Goal: Information Seeking & Learning: Learn about a topic

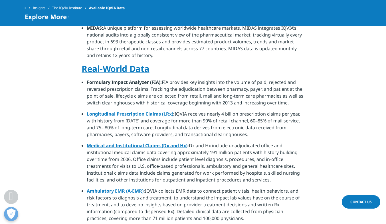
scroll to position [354, 0]
click at [148, 110] on link "Longitudinal Prescription Claims (LRx)" at bounding box center [130, 113] width 86 height 6
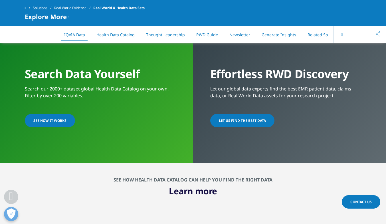
scroll to position [492, 0]
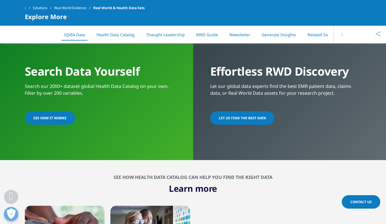
click at [57, 121] on link "SEE HOW IT WORKS" at bounding box center [50, 117] width 50 height 13
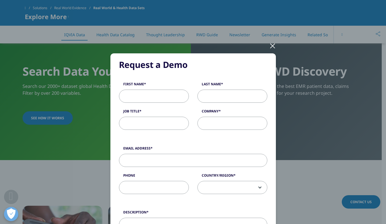
click at [267, 45] on div "Request a Demo Request a Demo First Name Last Name Job Title Company Email Addr…" at bounding box center [193, 221] width 336 height 442
click at [270, 46] on div at bounding box center [272, 46] width 7 height 16
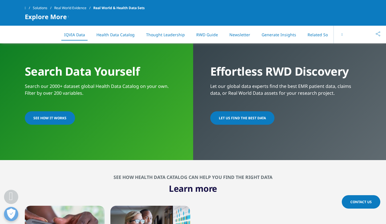
click at [241, 119] on span "LET US FIND THE BEST DATA​" at bounding box center [242, 117] width 47 height 5
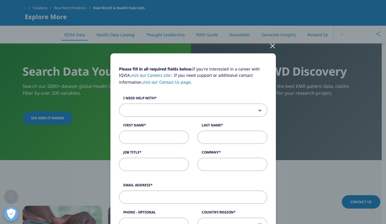
click at [271, 49] on div at bounding box center [272, 46] width 7 height 16
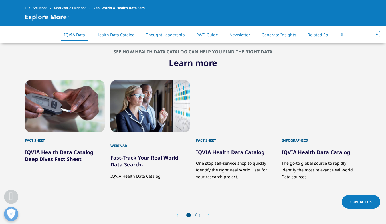
scroll to position [645, 0]
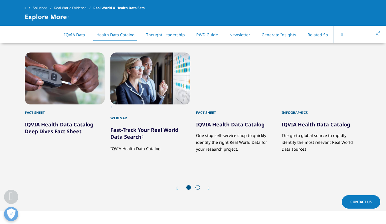
click at [132, 139] on link "Fast-Track Your Real World Data Search" at bounding box center [144, 133] width 68 height 14
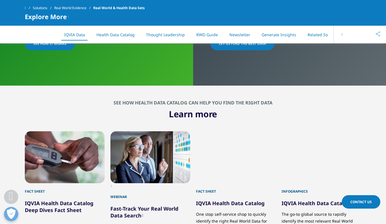
scroll to position [356, 0]
